Goal: Task Accomplishment & Management: Manage account settings

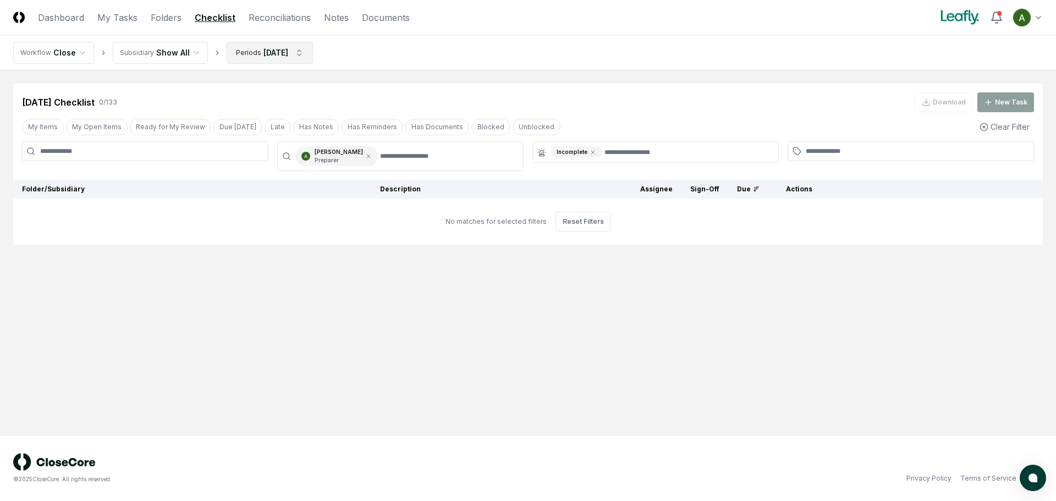
click at [263, 52] on html "CloseCore Dashboard My Tasks Folders Checklist Reconciliations Notes Documents …" at bounding box center [528, 250] width 1056 height 501
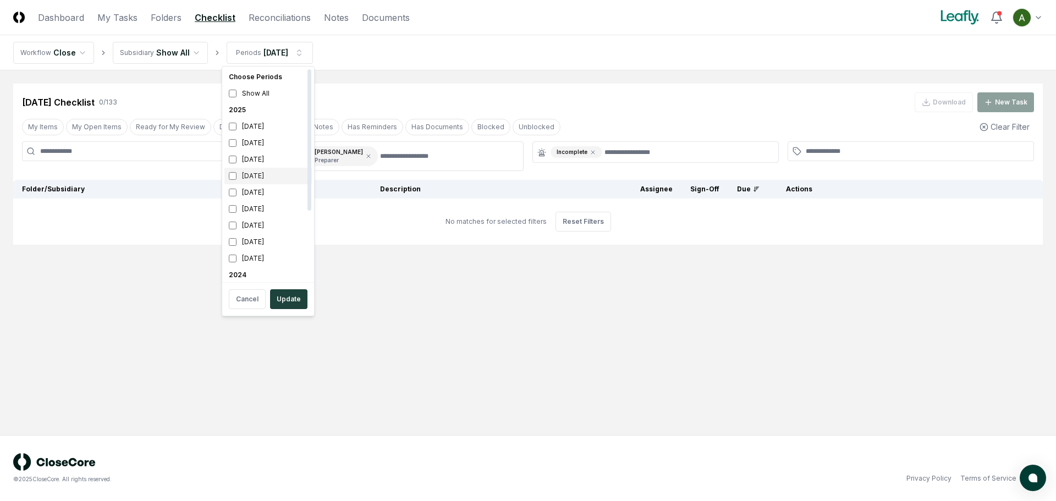
click at [265, 178] on div "[DATE]" at bounding box center [267, 176] width 87 height 17
click at [267, 141] on div "[DATE]" at bounding box center [267, 143] width 87 height 17
click at [290, 296] on button "Update" at bounding box center [288, 299] width 37 height 20
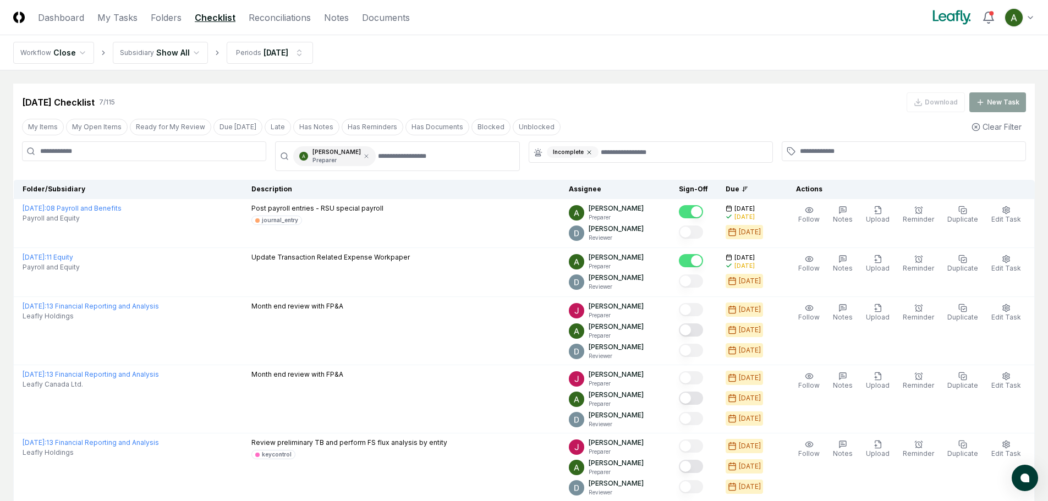
click at [587, 154] on icon at bounding box center [589, 152] width 7 height 7
click at [587, 154] on input "text" at bounding box center [656, 151] width 219 height 10
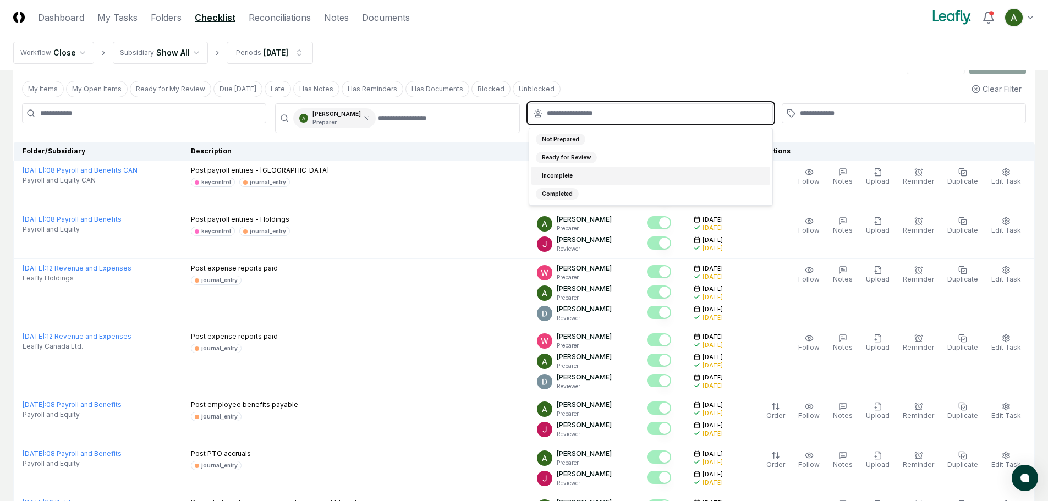
scroll to position [55, 0]
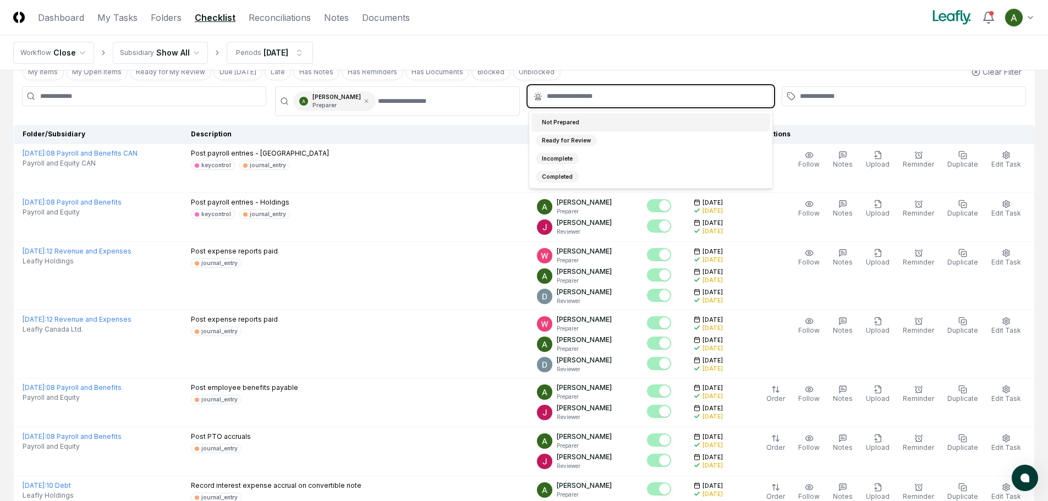
click at [583, 123] on div "Not Prepared" at bounding box center [651, 122] width 239 height 18
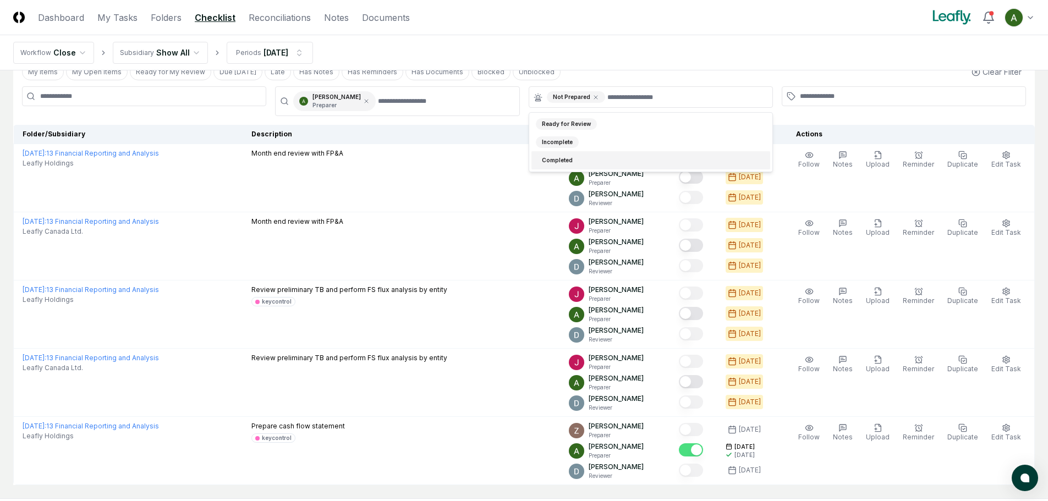
click at [688, 46] on nav "Workflow Close Subsidiary Show All Periods [DATE]" at bounding box center [524, 52] width 1048 height 35
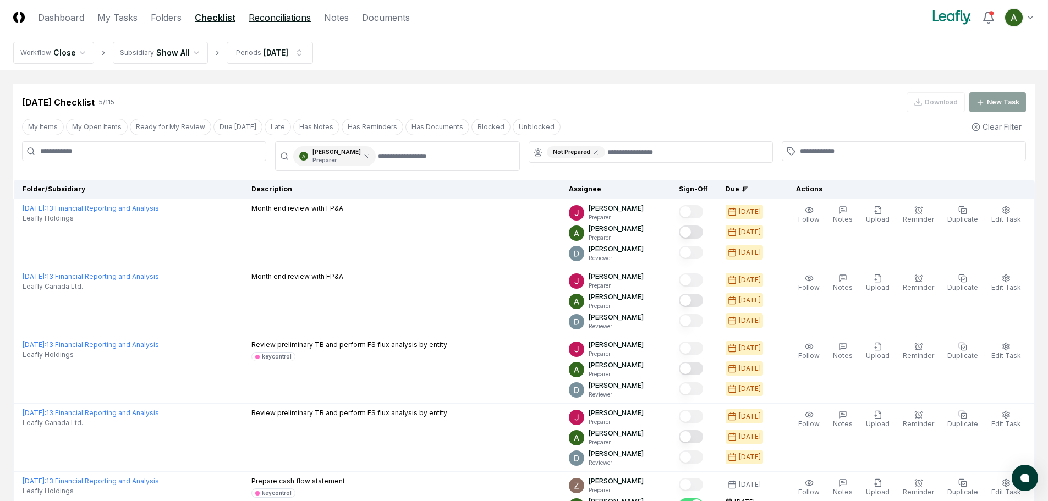
click at [268, 20] on link "Reconciliations" at bounding box center [280, 17] width 62 height 13
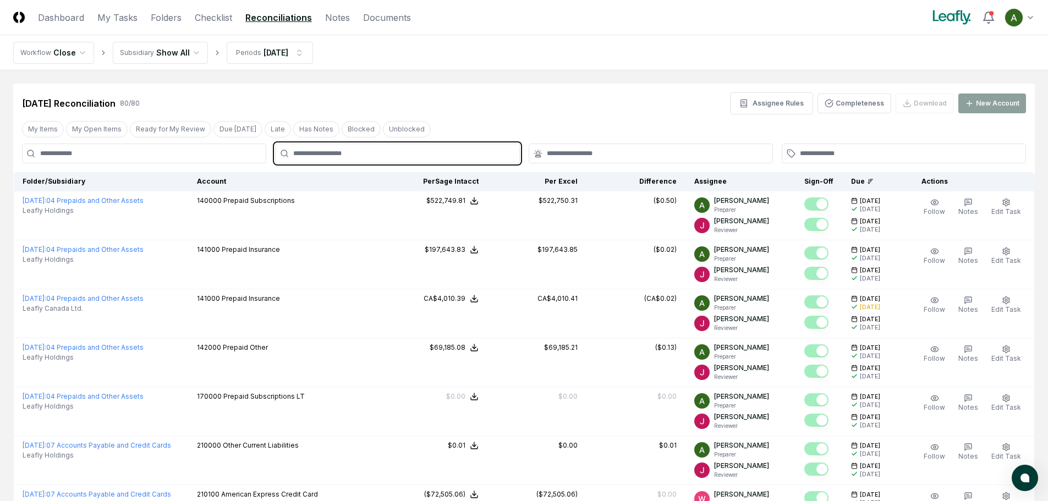
click at [405, 152] on input "text" at bounding box center [402, 154] width 219 height 10
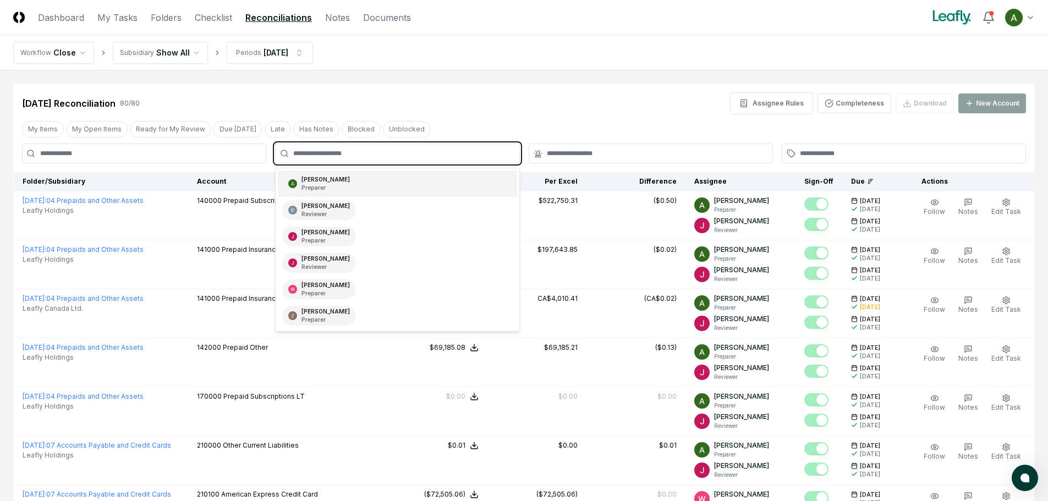
click at [397, 177] on div "[PERSON_NAME] Preparer" at bounding box center [397, 184] width 239 height 26
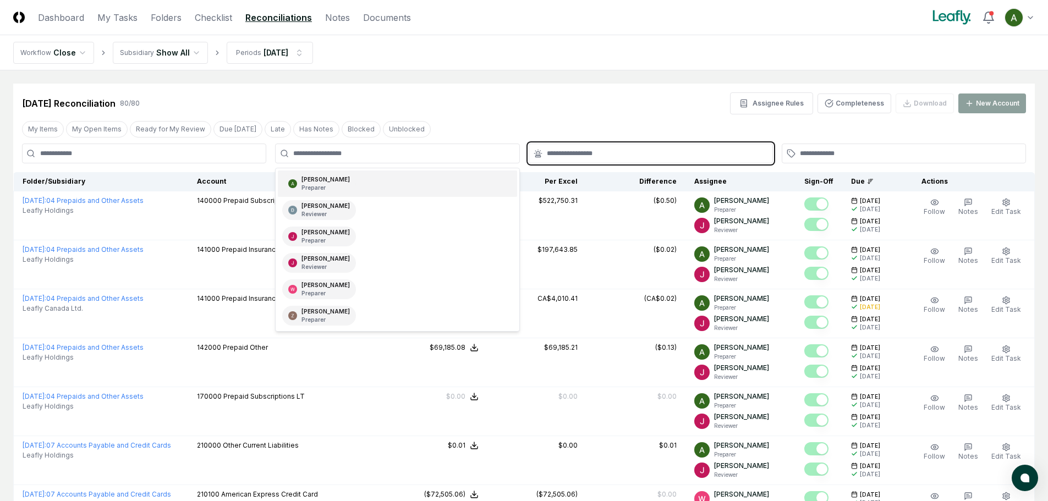
click at [550, 155] on input "text" at bounding box center [656, 154] width 219 height 10
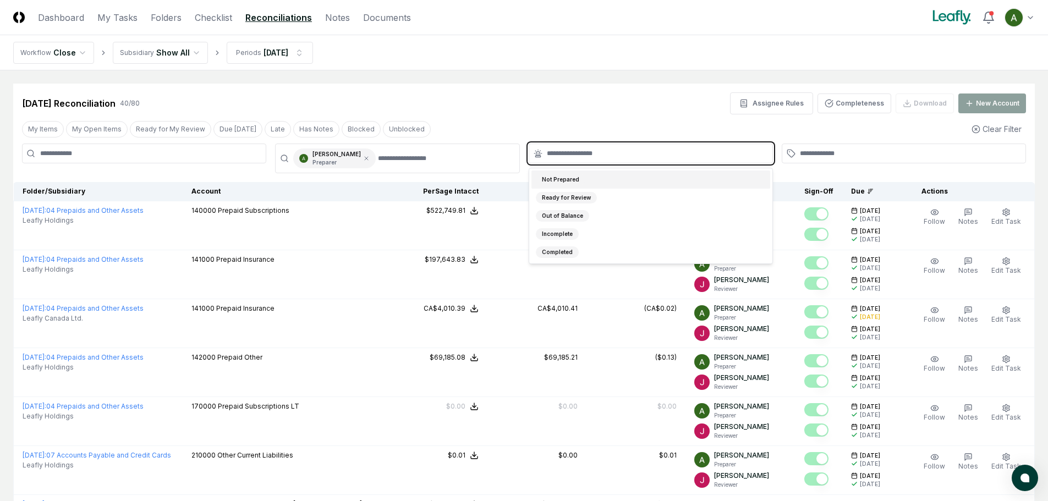
click at [562, 182] on div "Not Prepared" at bounding box center [561, 180] width 50 height 12
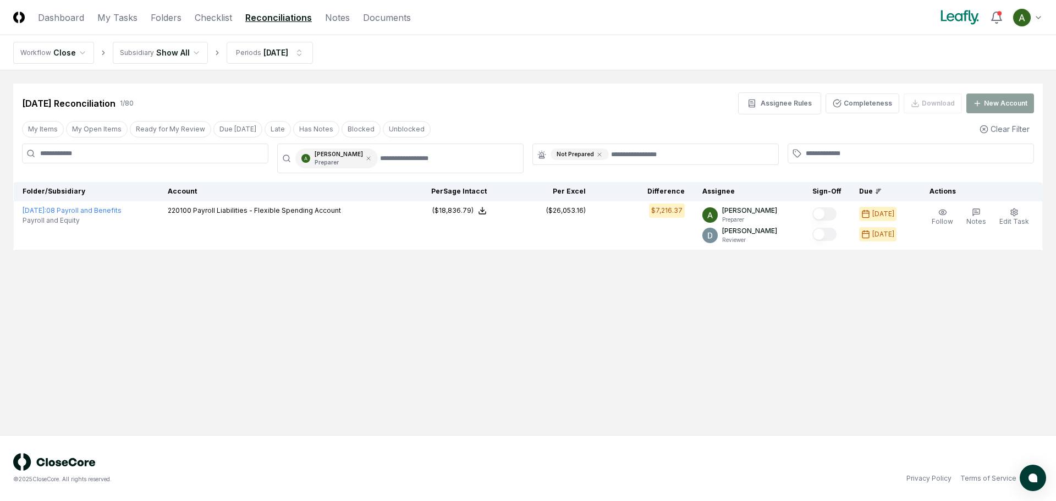
drag, startPoint x: 536, startPoint y: 314, endPoint x: 535, endPoint y: 325, distance: 11.1
click at [536, 318] on main "Cancel Reassign [DATE] Reconciliation 1 / 80 Assignee Rules Completeness Downlo…" at bounding box center [528, 252] width 1056 height 365
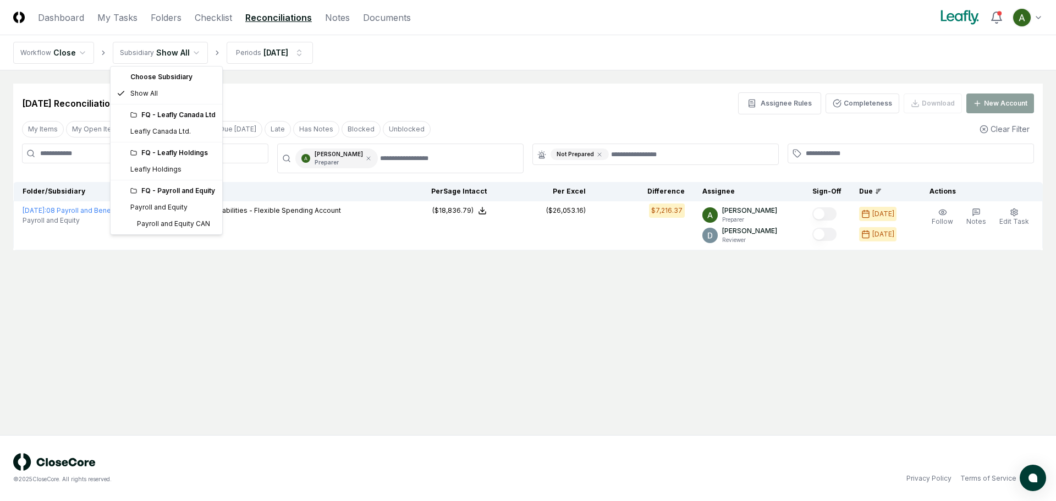
click at [135, 57] on html "CloseCore Dashboard My Tasks Folders Checklist Reconciliations Notes Documents …" at bounding box center [528, 250] width 1056 height 501
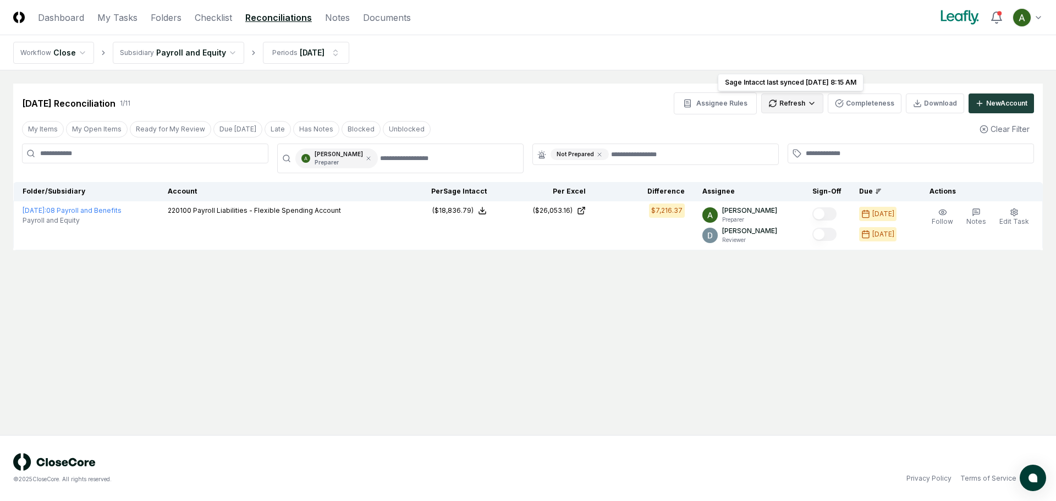
click at [786, 101] on html "CloseCore Dashboard My Tasks Folders Checklist Reconciliations Notes Documents …" at bounding box center [528, 250] width 1056 height 501
click at [787, 141] on div "Spreadsheets" at bounding box center [795, 143] width 65 height 17
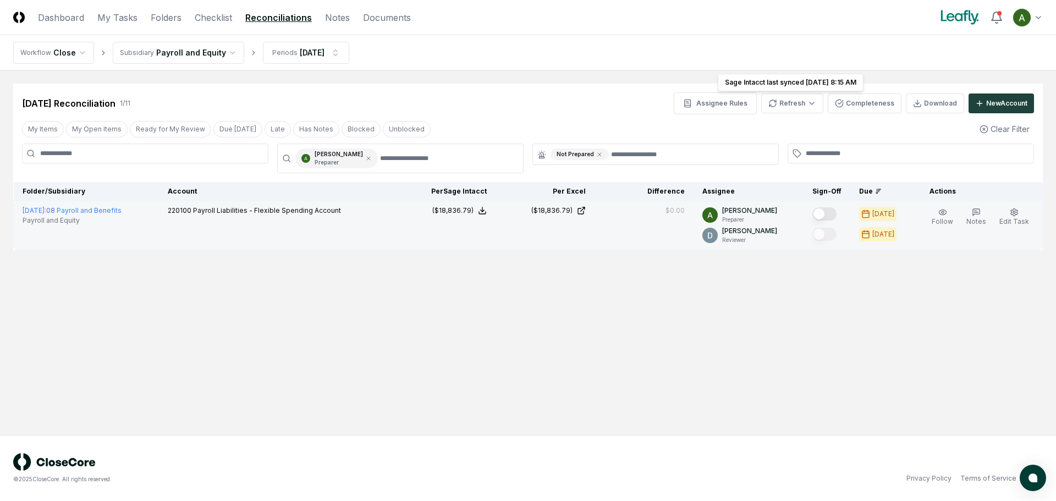
click at [835, 209] on button "Mark complete" at bounding box center [825, 213] width 24 height 13
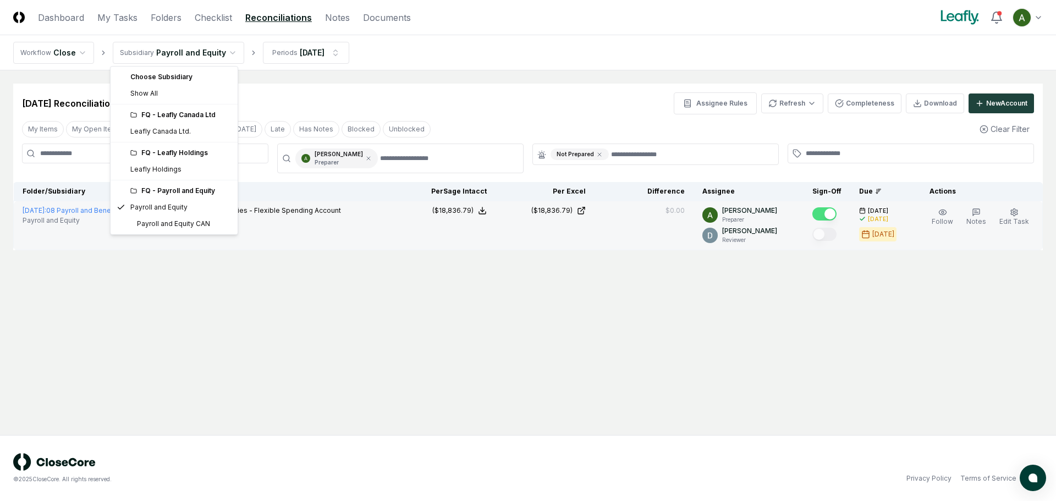
click at [190, 52] on html "CloseCore Dashboard My Tasks Folders Checklist Reconciliations Notes Documents …" at bounding box center [528, 250] width 1056 height 501
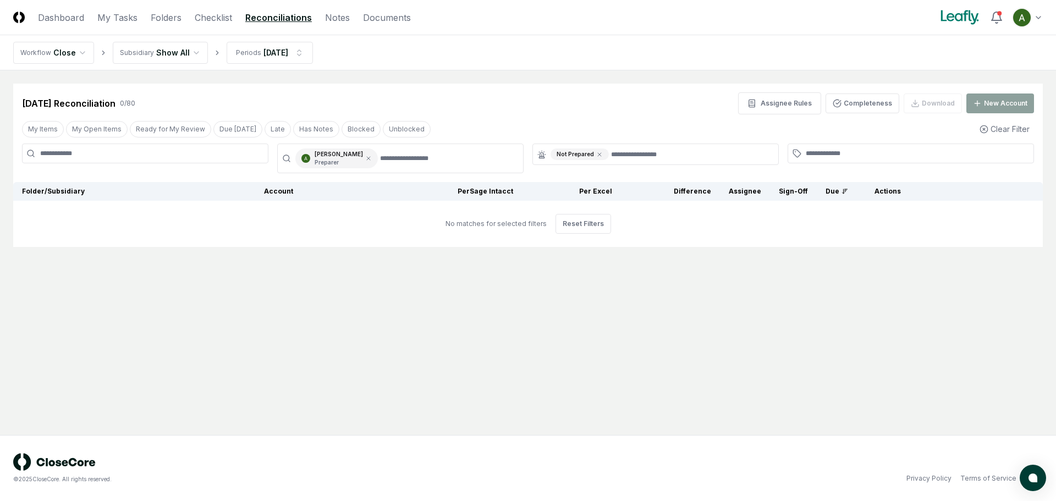
click at [527, 97] on div "[DATE] Reconciliation 0 / 80 Assignee Rules Completeness Download New Account" at bounding box center [528, 103] width 1012 height 22
click at [222, 16] on link "Checklist" at bounding box center [213, 17] width 37 height 13
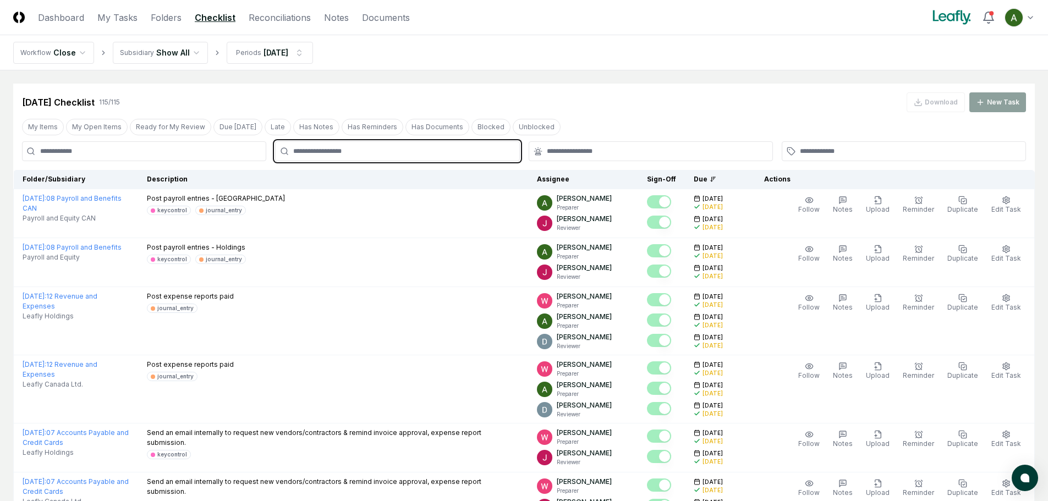
click at [355, 151] on input "text" at bounding box center [402, 151] width 219 height 10
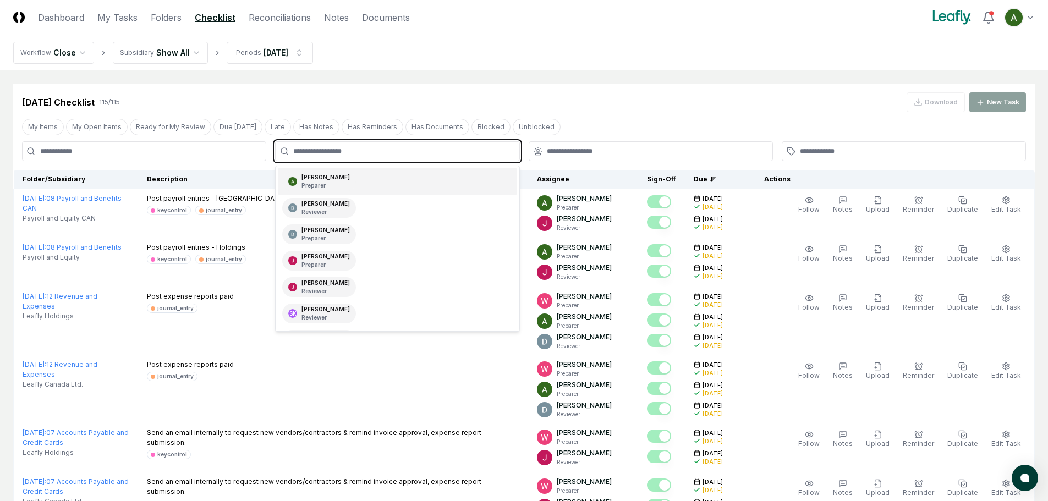
click at [358, 178] on div "[PERSON_NAME] Preparer" at bounding box center [397, 181] width 239 height 26
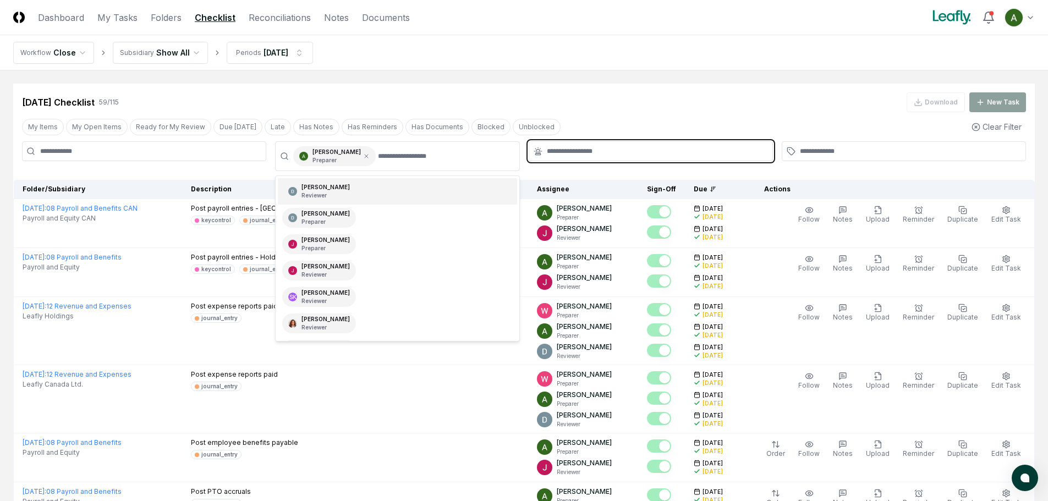
click at [592, 149] on input "text" at bounding box center [656, 151] width 219 height 10
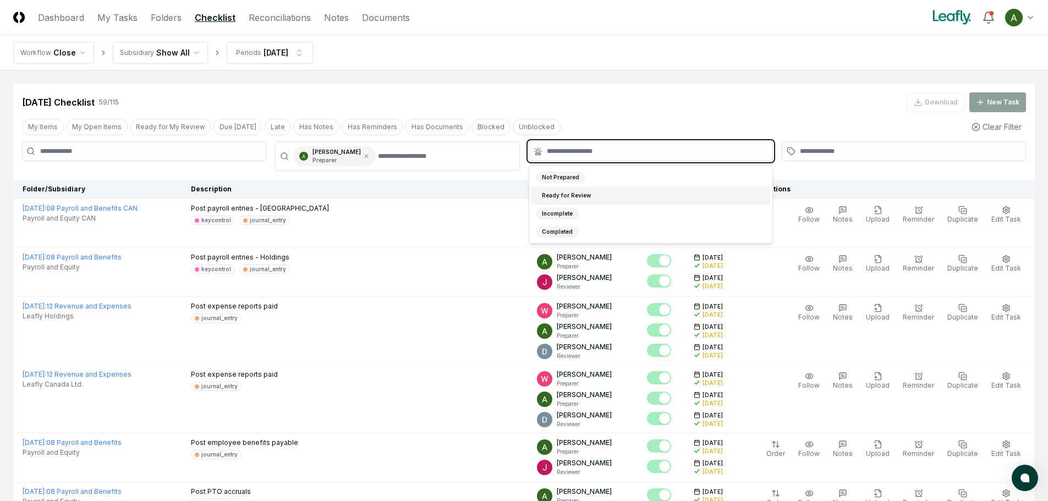
click at [578, 186] on div "Not Prepared" at bounding box center [651, 177] width 239 height 18
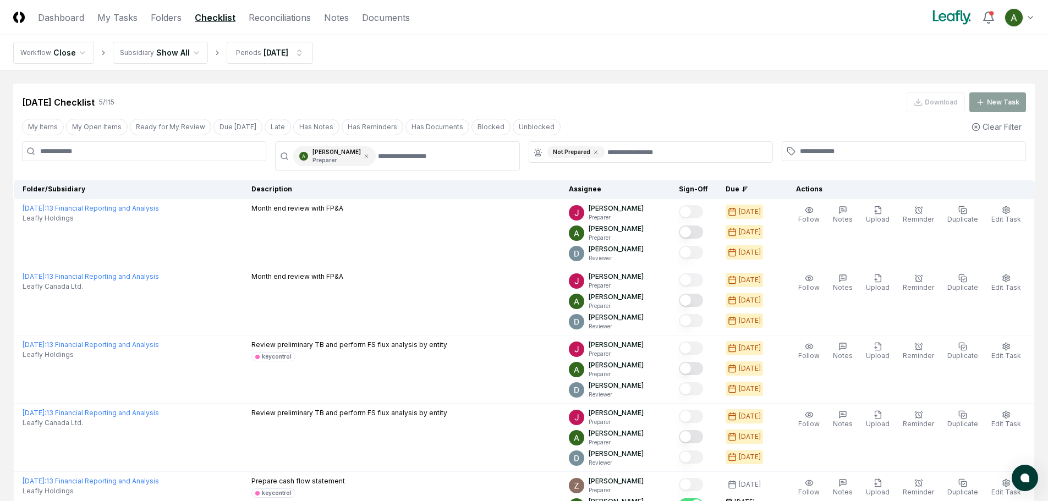
click at [617, 106] on div "[DATE] Checklist 5 / 115 Download New Task" at bounding box center [524, 102] width 1004 height 20
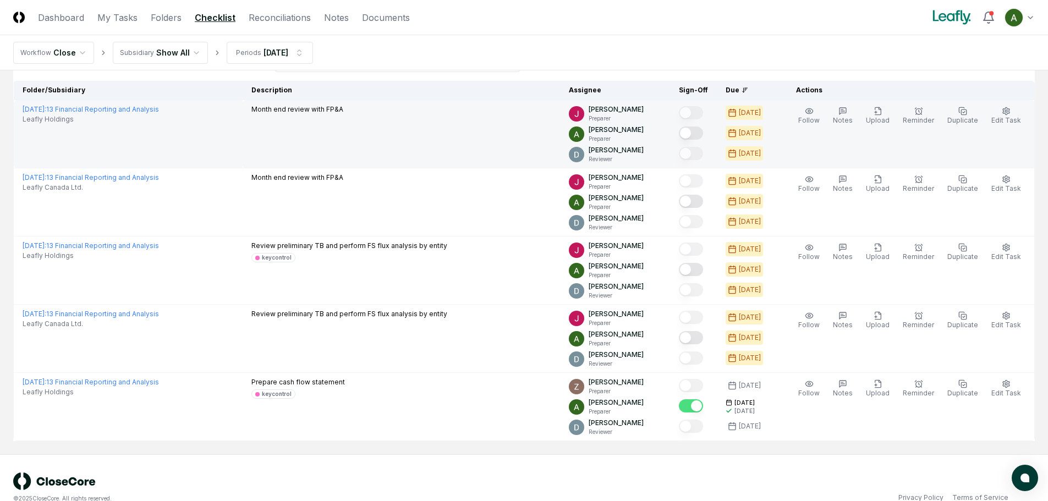
scroll to position [118, 0]
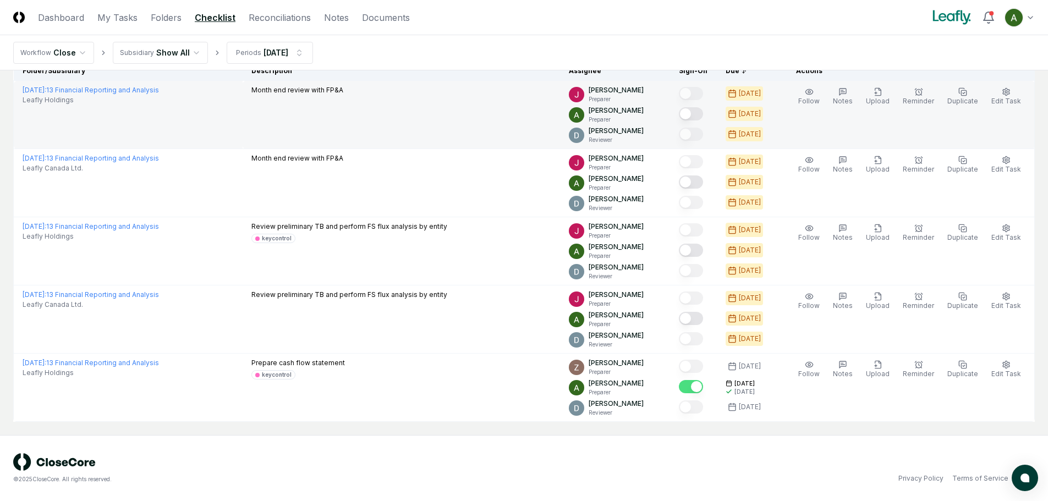
click at [703, 116] on button "Mark complete" at bounding box center [691, 113] width 24 height 13
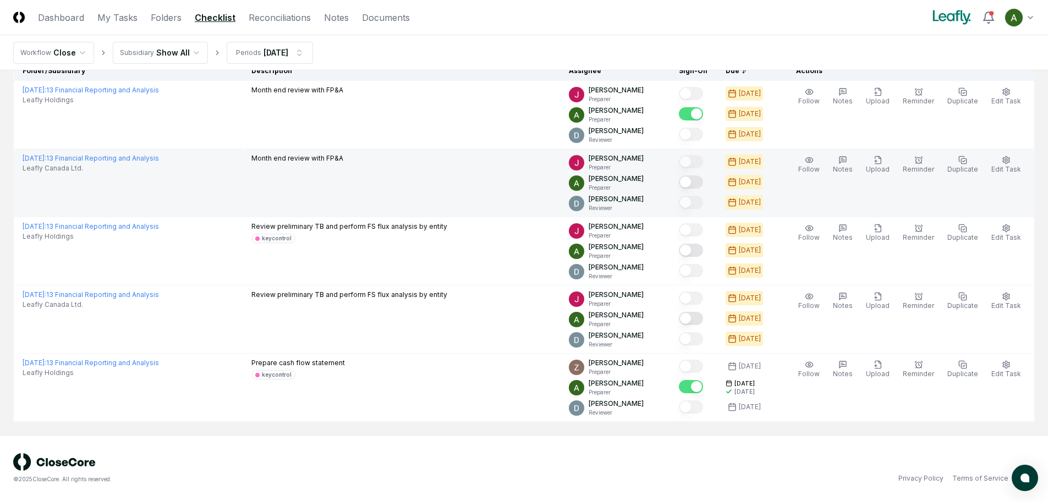
click at [703, 180] on button "Mark complete" at bounding box center [691, 182] width 24 height 13
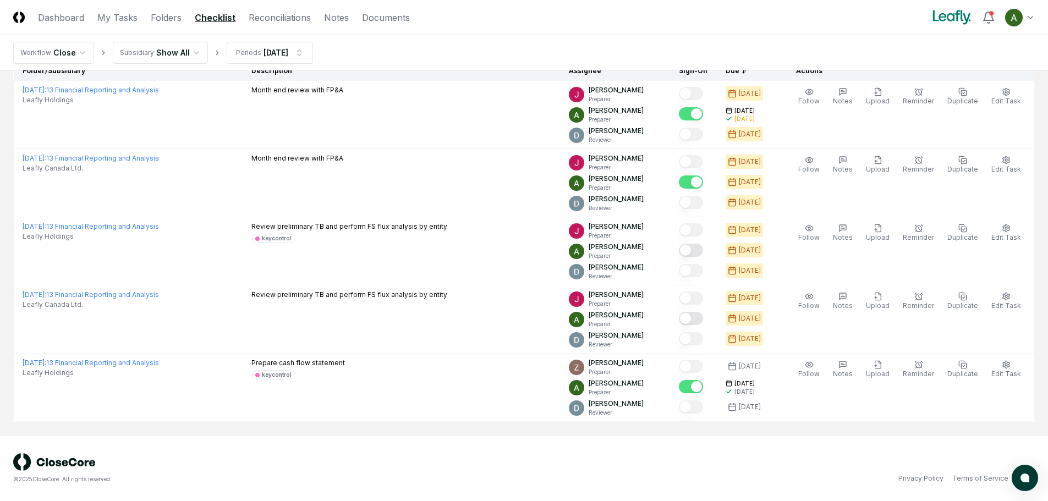
scroll to position [0, 0]
